Goal: Transaction & Acquisition: Purchase product/service

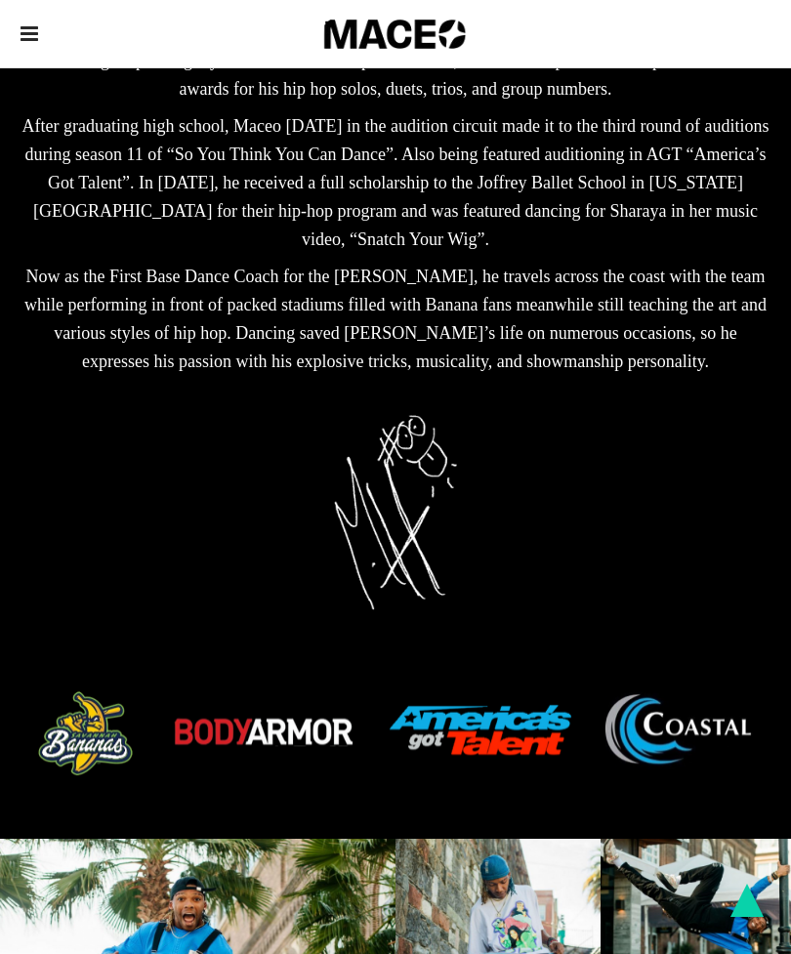
scroll to position [785, 0]
click at [506, 690] on img at bounding box center [396, 736] width 750 height 93
click at [690, 690] on img at bounding box center [396, 736] width 750 height 93
click at [327, 689] on img at bounding box center [396, 735] width 750 height 93
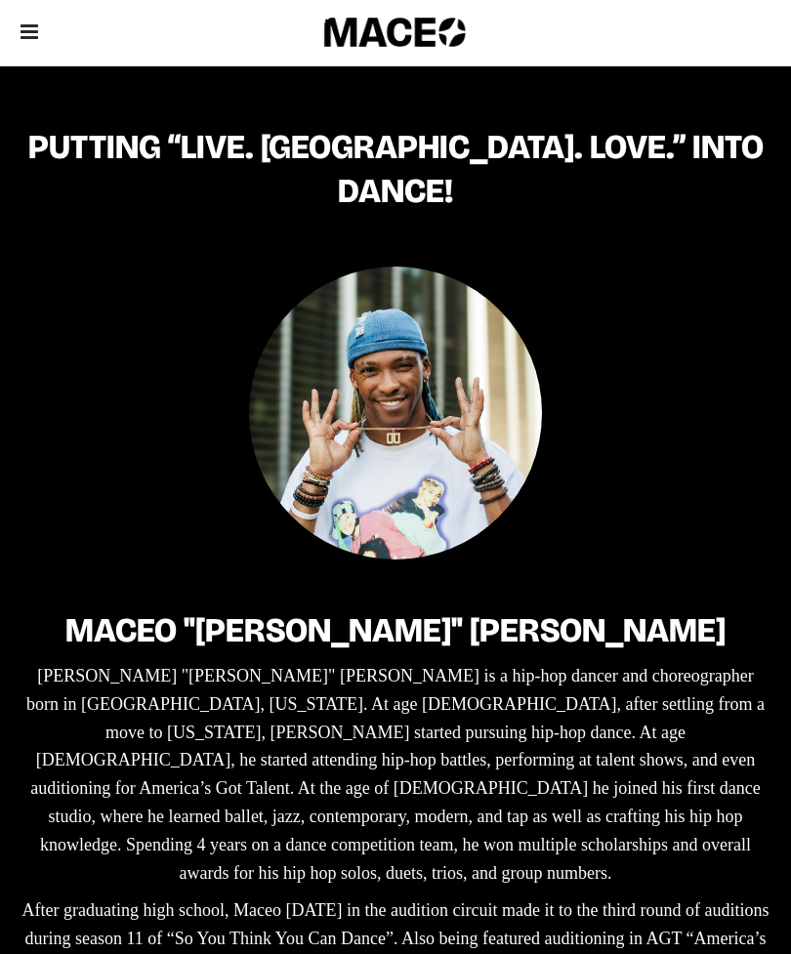
scroll to position [0, 0]
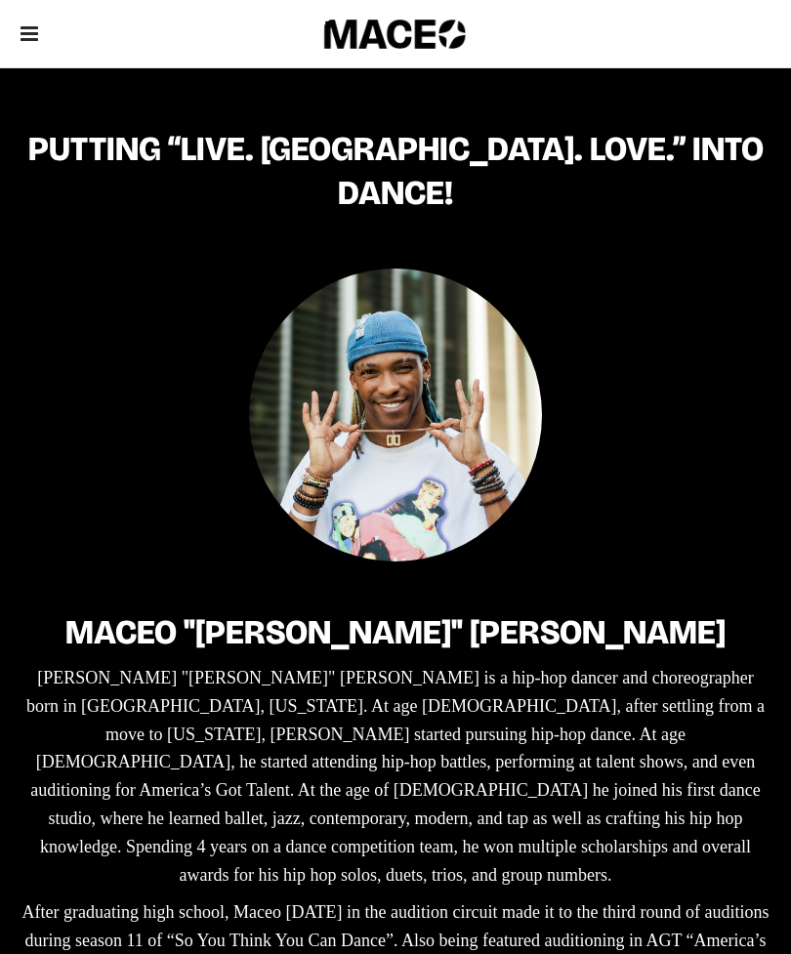
click at [29, 24] on icon at bounding box center [30, 33] width 18 height 21
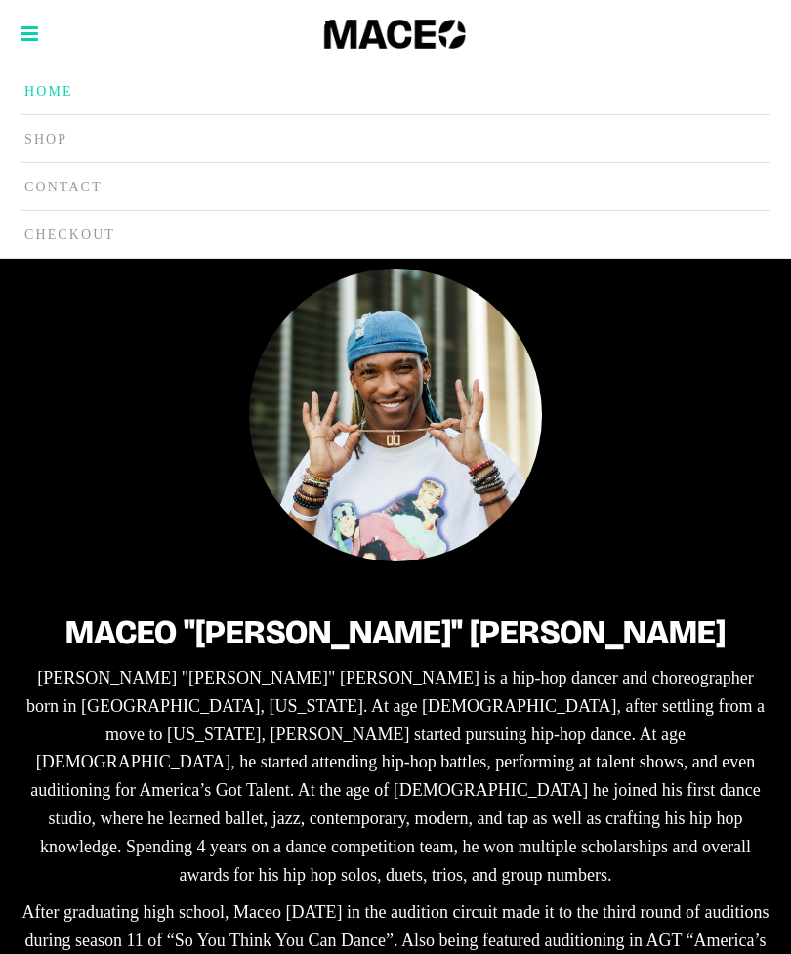
click at [61, 136] on span "Shop" at bounding box center [45, 139] width 43 height 15
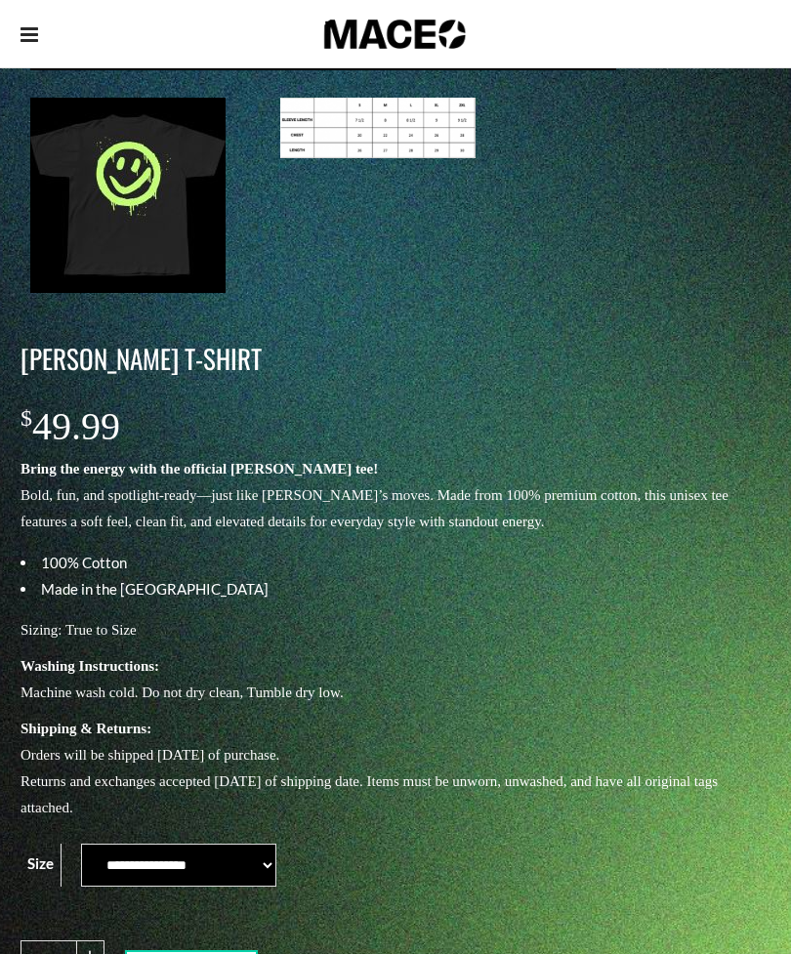
scroll to position [407, 0]
